Goal: Transaction & Acquisition: Obtain resource

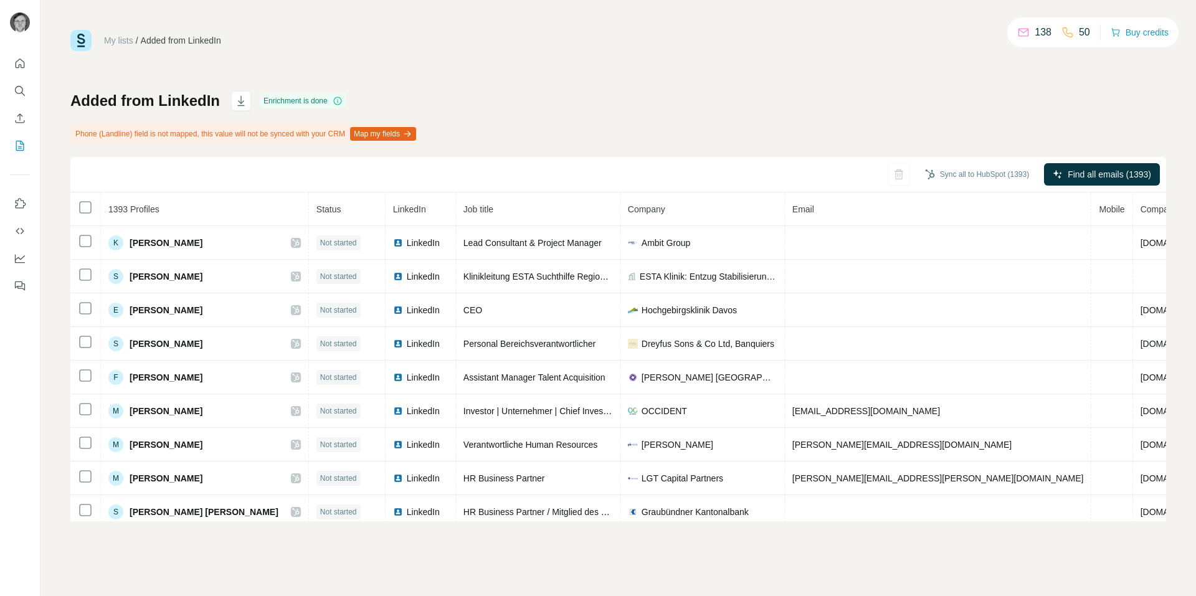
click at [87, 222] on th at bounding box center [85, 209] width 31 height 34
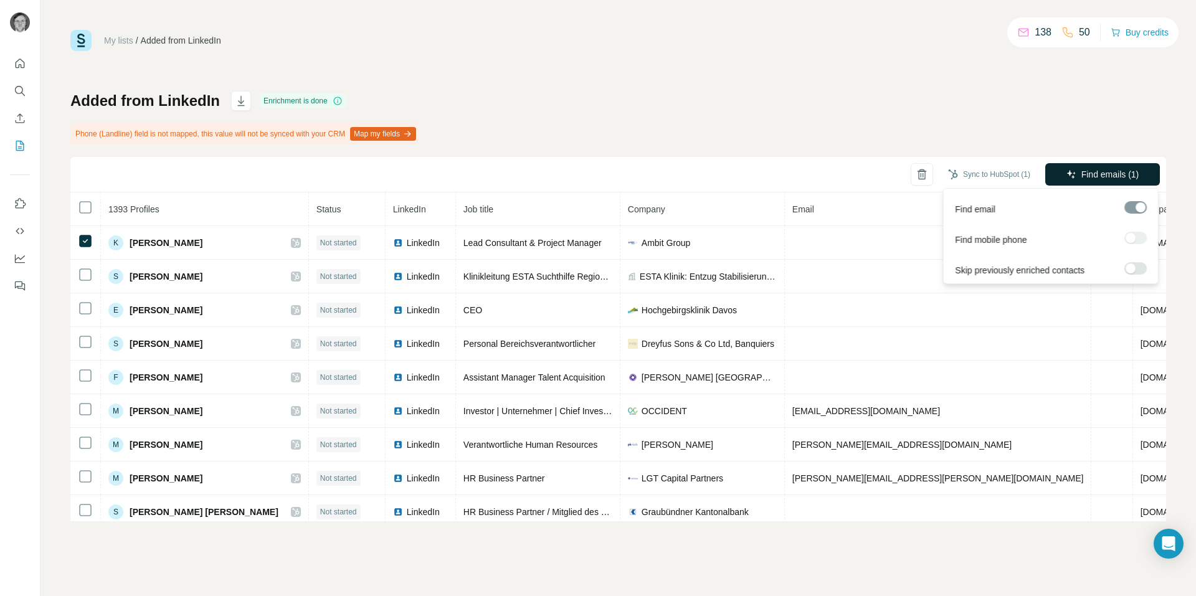
click at [1119, 173] on span "Find emails (1)" at bounding box center [1110, 174] width 58 height 12
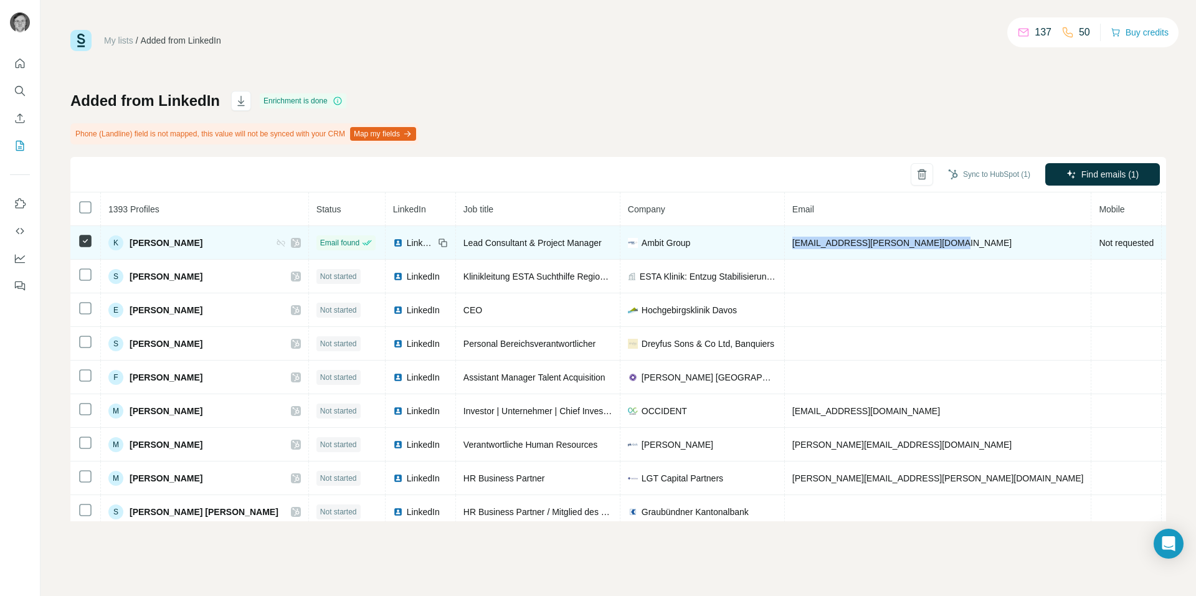
drag, startPoint x: 728, startPoint y: 241, endPoint x: 879, endPoint y: 250, distance: 151.6
click at [879, 250] on td "[EMAIL_ADDRESS][PERSON_NAME][DOMAIN_NAME]" at bounding box center [938, 243] width 307 height 34
copy span "[EMAIL_ADDRESS][PERSON_NAME][DOMAIN_NAME]"
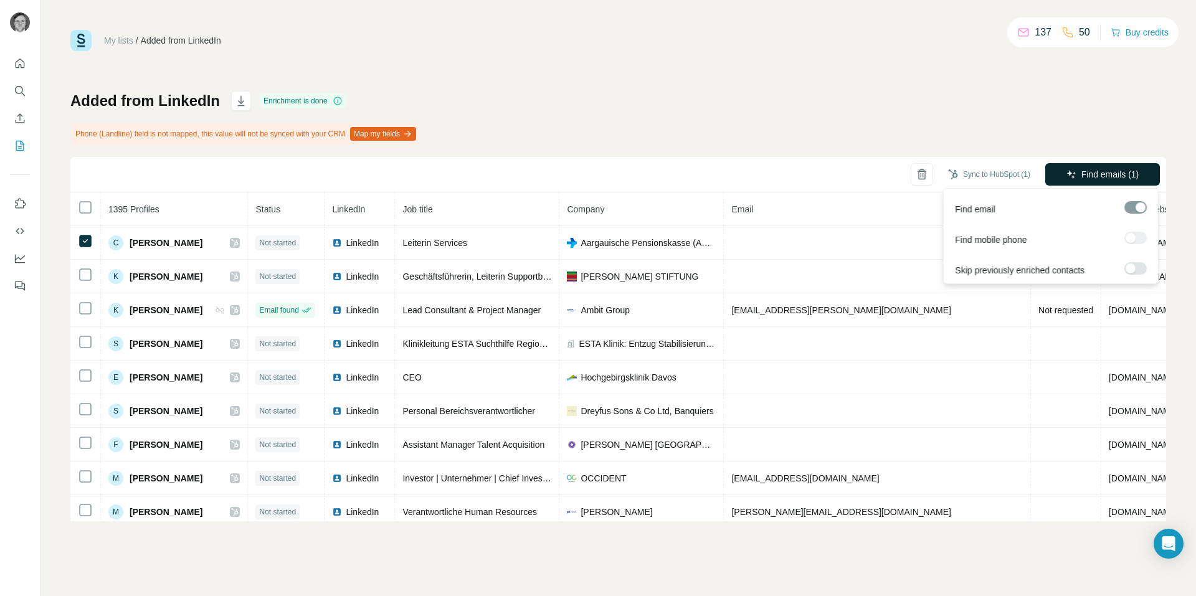
click at [1097, 174] on span "Find emails (1)" at bounding box center [1110, 174] width 58 height 12
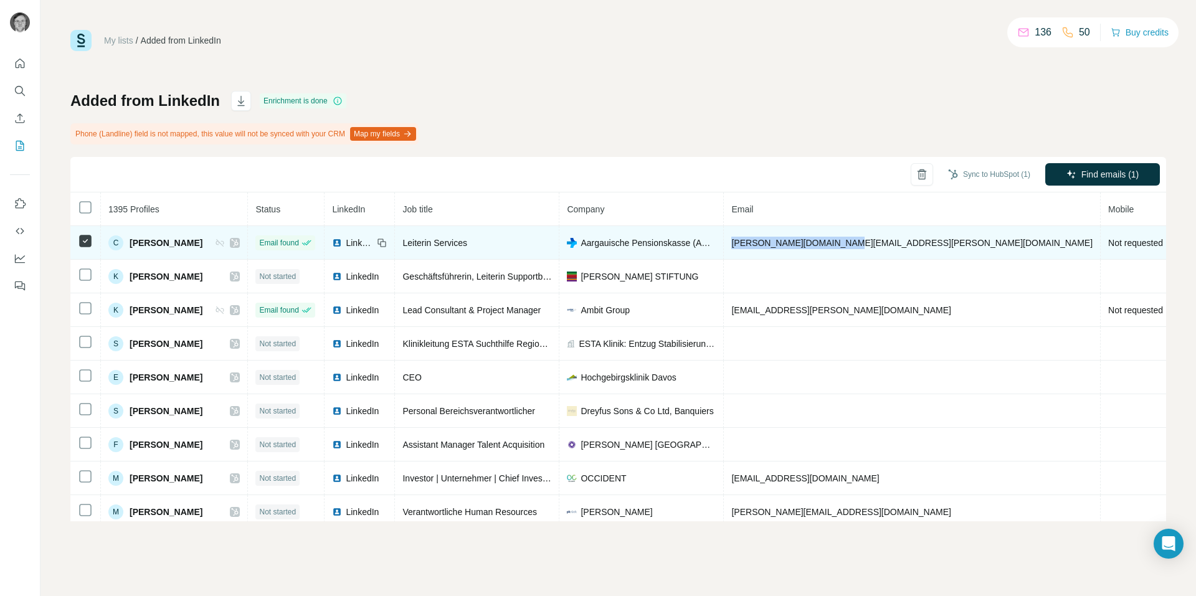
drag, startPoint x: 881, startPoint y: 240, endPoint x: 744, endPoint y: 244, distance: 137.1
click at [744, 244] on tr "C Christina Schmidt Email found LinkedIn Leiterin Services Aargauische Pensions…" at bounding box center [776, 243] width 1412 height 34
copy tr "christina.schmidt@apk.ch"
